Goal: Find specific page/section: Find specific page/section

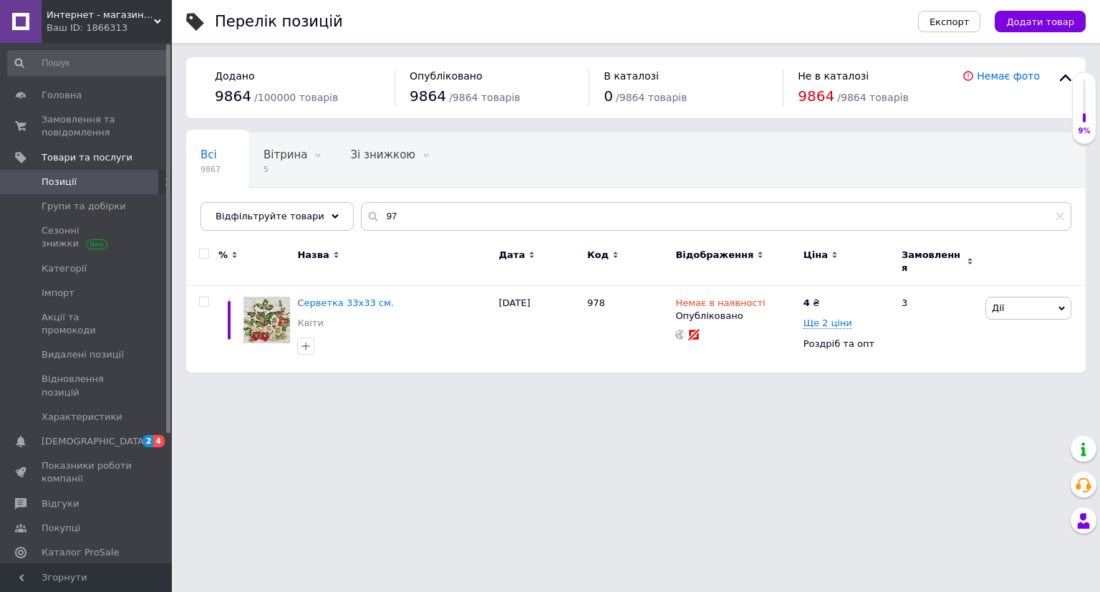
type input "9"
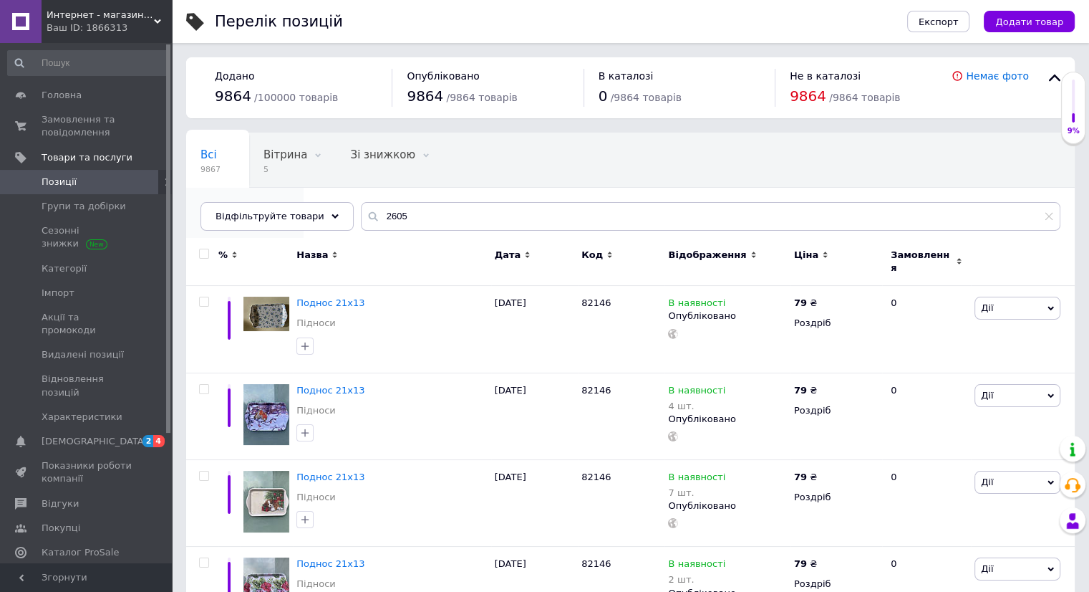
type input "2605"
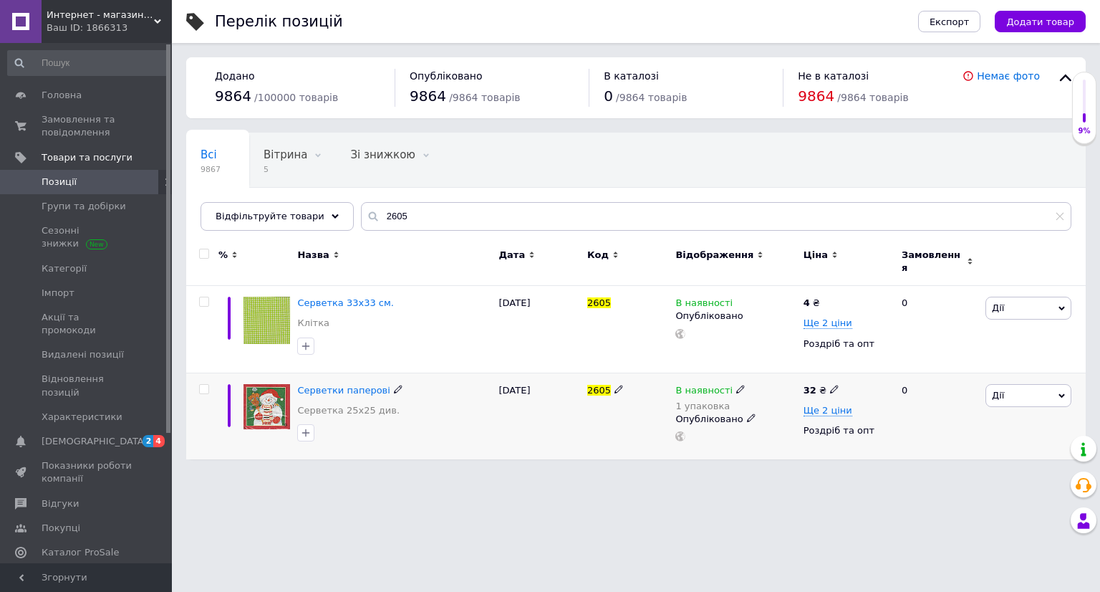
click at [736, 385] on use at bounding box center [740, 389] width 8 height 8
click at [777, 400] on li "Немає в наявності" at bounding box center [819, 409] width 136 height 20
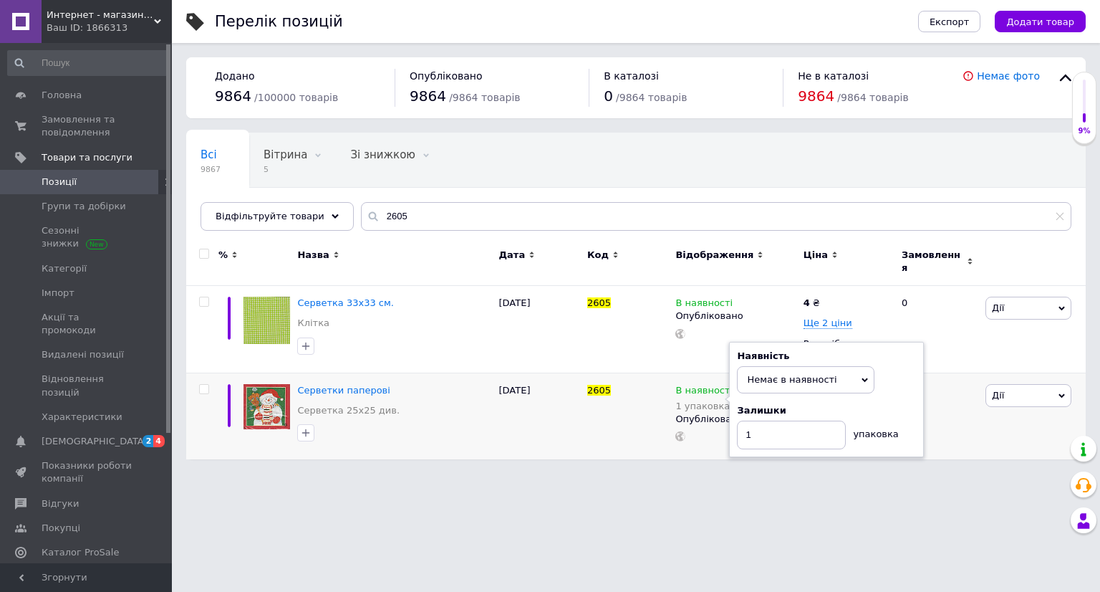
click at [644, 473] on html "Интернет - магазин Сервировка Ваш ID: 1866313 Сайт Интернет - магазин Сервировк…" at bounding box center [550, 236] width 1100 height 473
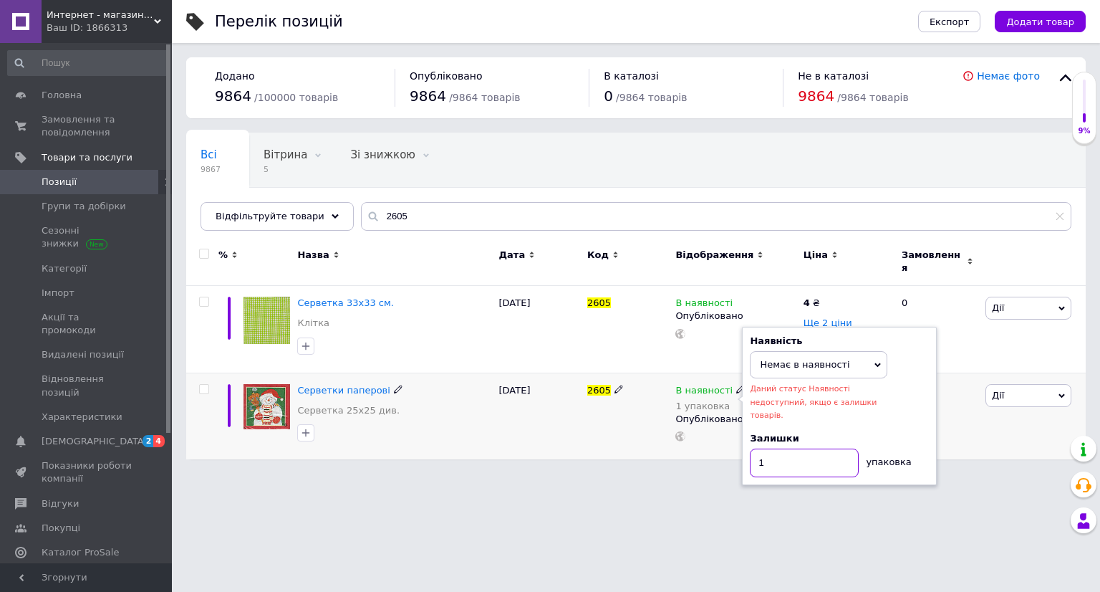
click at [799, 448] on input "1" at bounding box center [804, 462] width 109 height 29
